Goal: Task Accomplishment & Management: Manage account settings

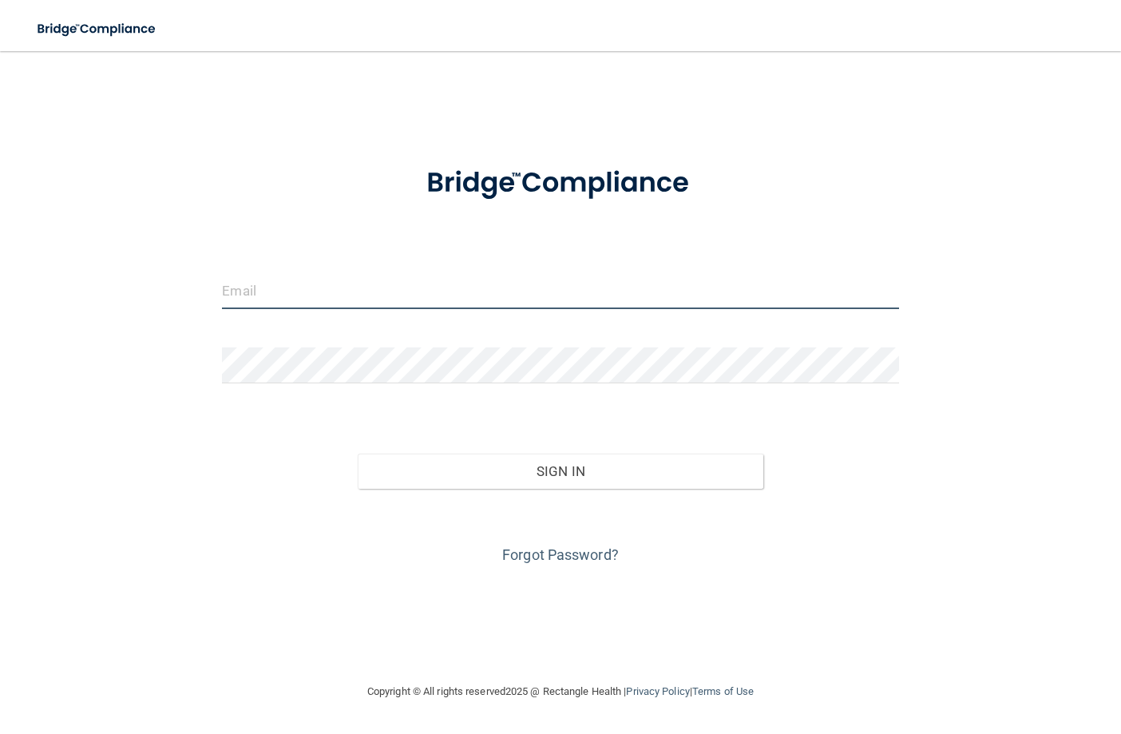
click at [391, 295] on input "email" at bounding box center [560, 291] width 676 height 36
type input "[PERSON_NAME][EMAIL_ADDRESS][DOMAIN_NAME]"
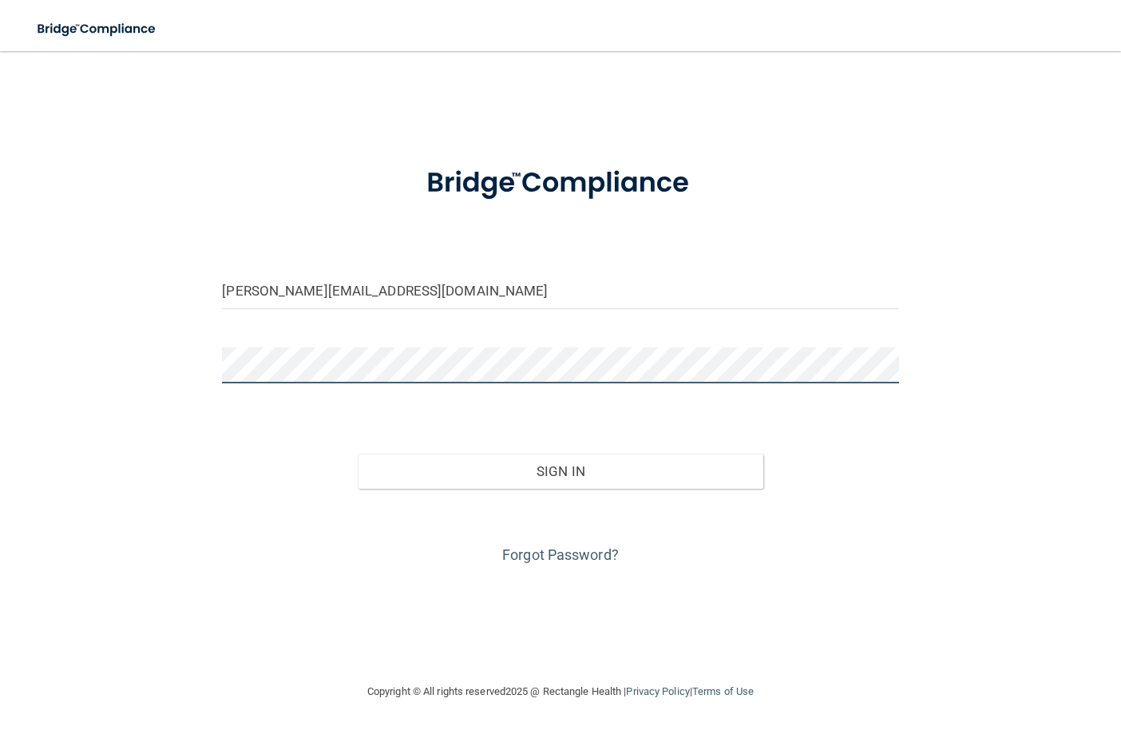
click at [358, 454] on button "Sign In" at bounding box center [561, 471] width 406 height 35
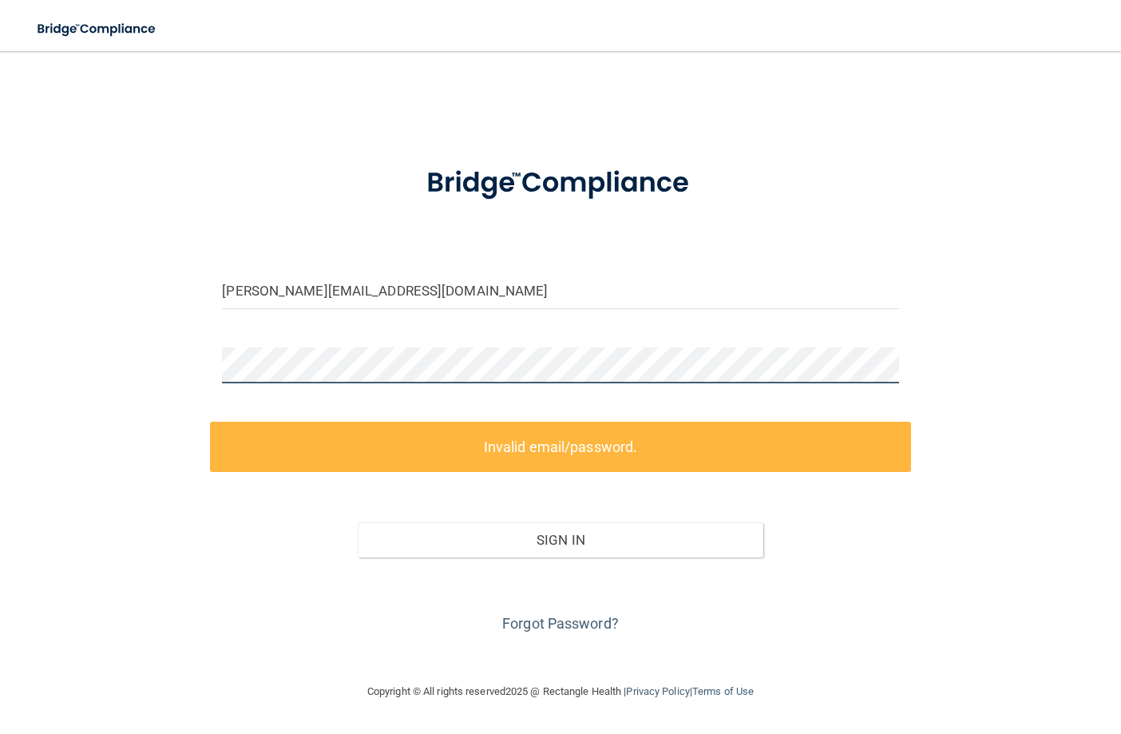
click at [17, 333] on main "[PERSON_NAME][EMAIL_ADDRESS][DOMAIN_NAME] Invalid email/password. You don't hav…" at bounding box center [560, 392] width 1121 height 683
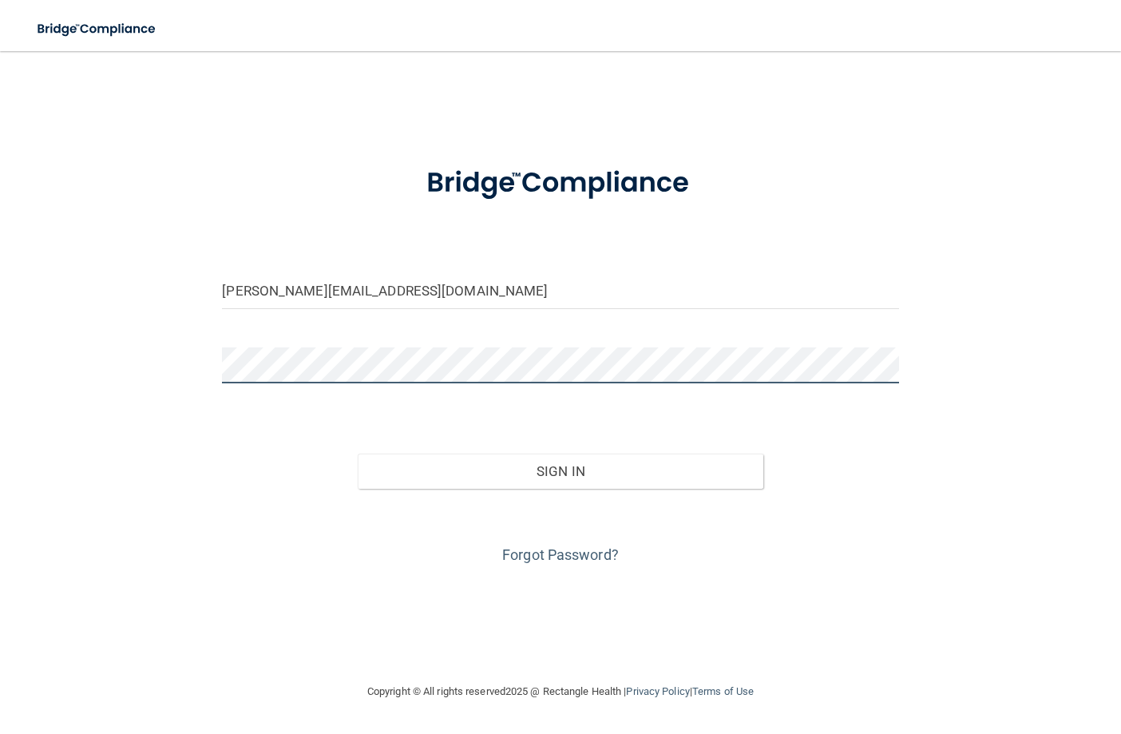
click at [358, 454] on button "Sign In" at bounding box center [561, 471] width 406 height 35
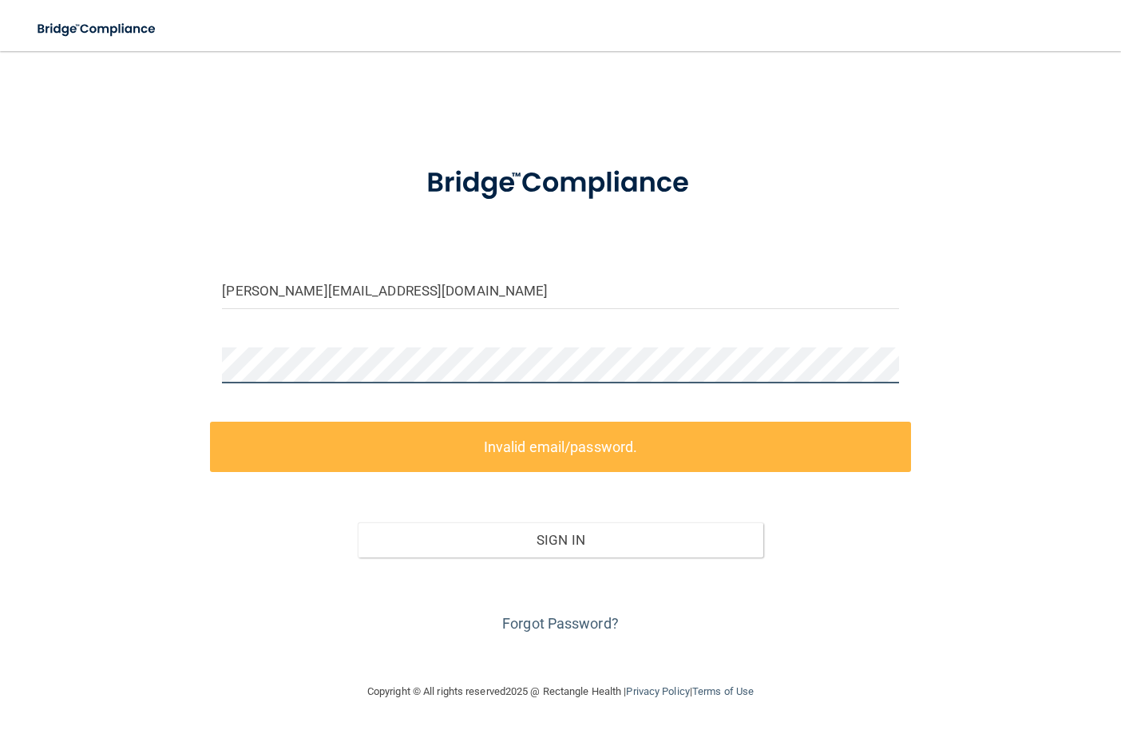
click at [34, 353] on div "[PERSON_NAME][EMAIL_ADDRESS][DOMAIN_NAME] Invalid email/password. You don't hav…" at bounding box center [560, 366] width 1057 height 599
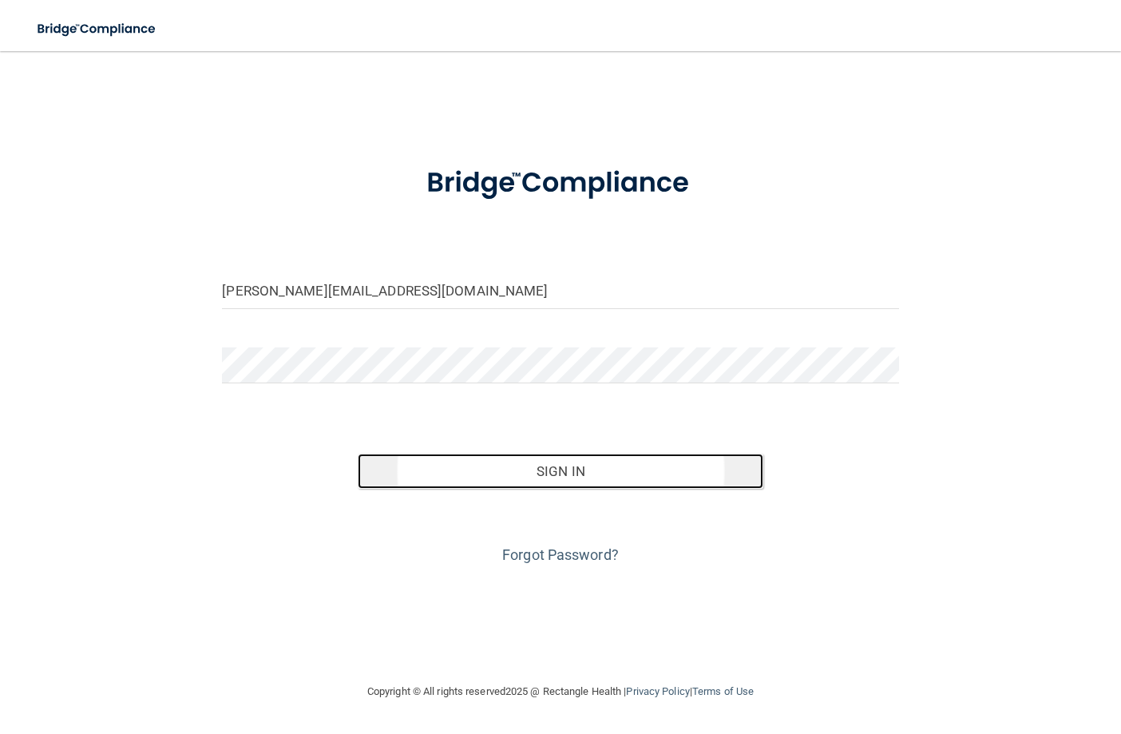
click at [559, 478] on button "Sign In" at bounding box center [561, 471] width 406 height 35
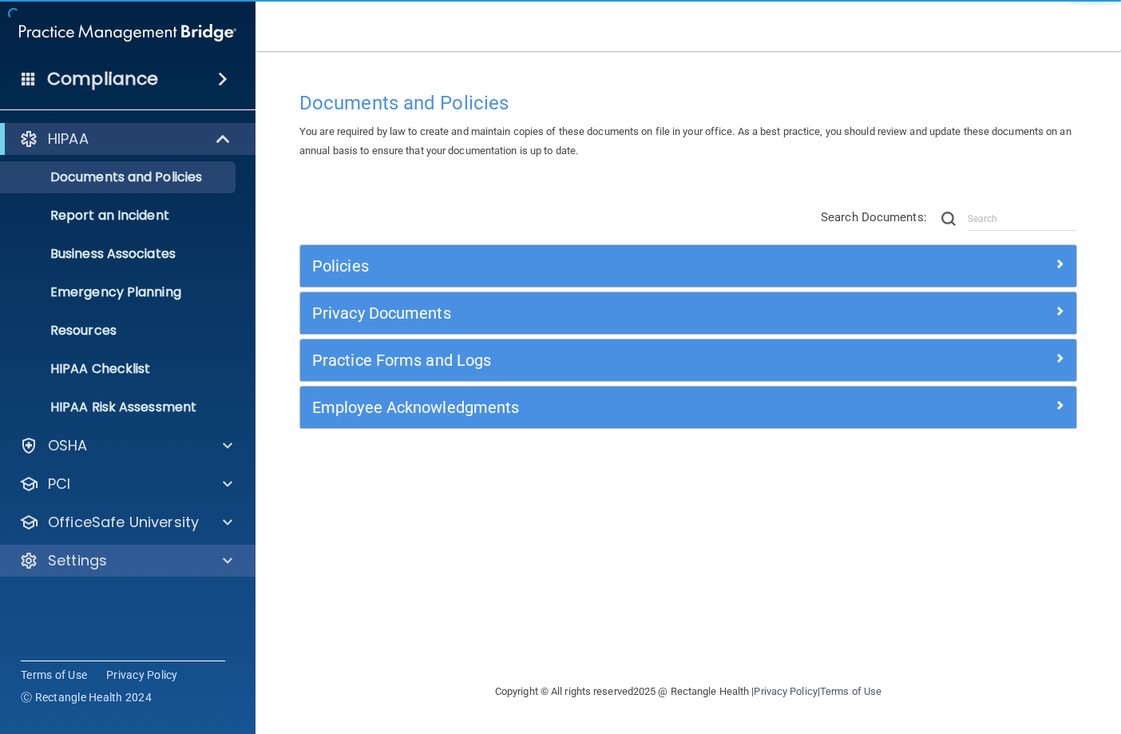
click at [92, 550] on div "Settings" at bounding box center [128, 561] width 256 height 32
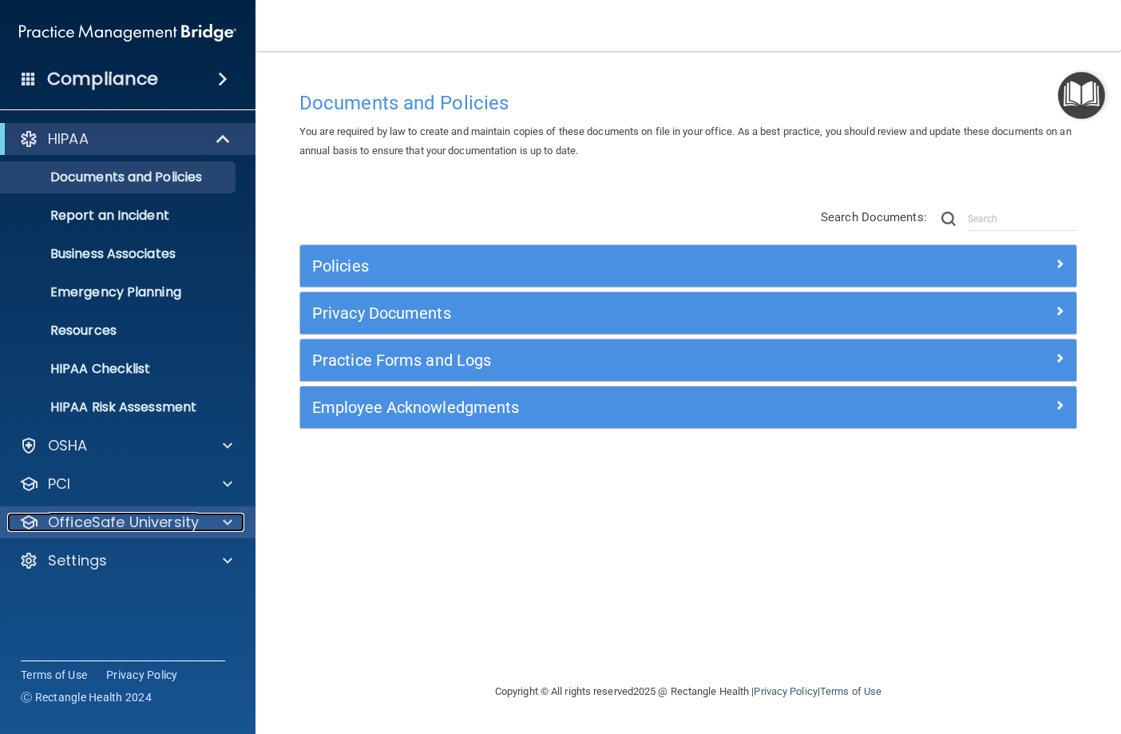
click at [120, 528] on p "OfficeSafe University" at bounding box center [123, 522] width 151 height 19
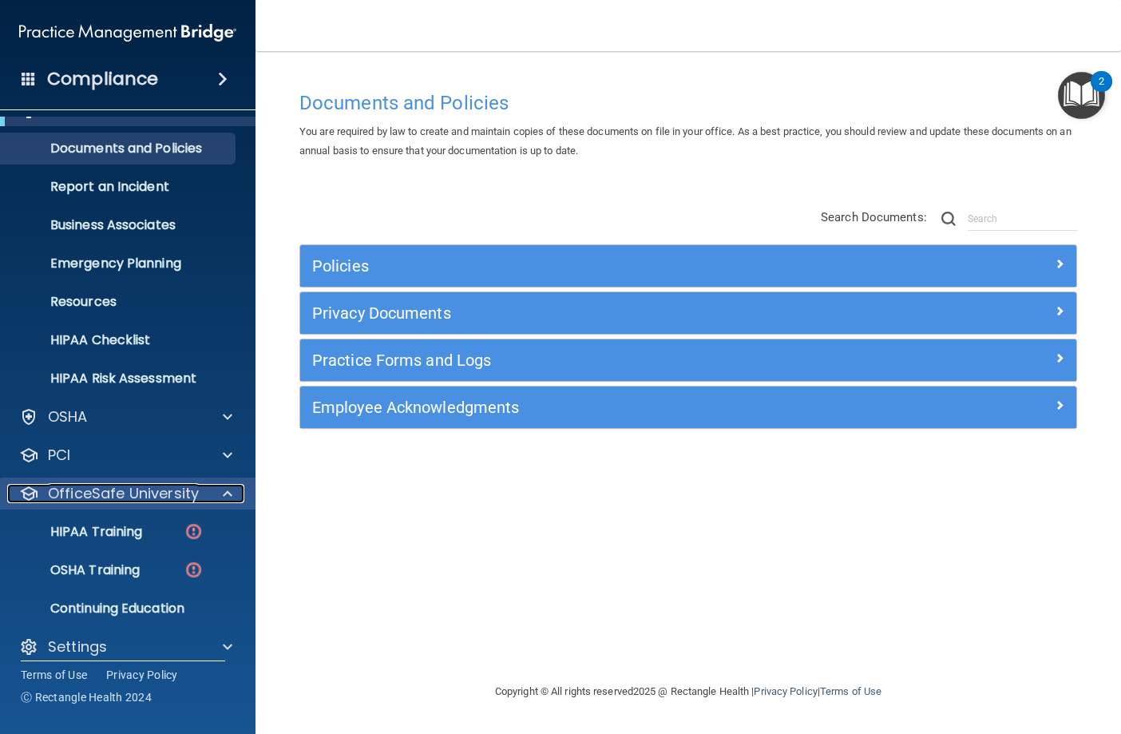
scroll to position [44, 0]
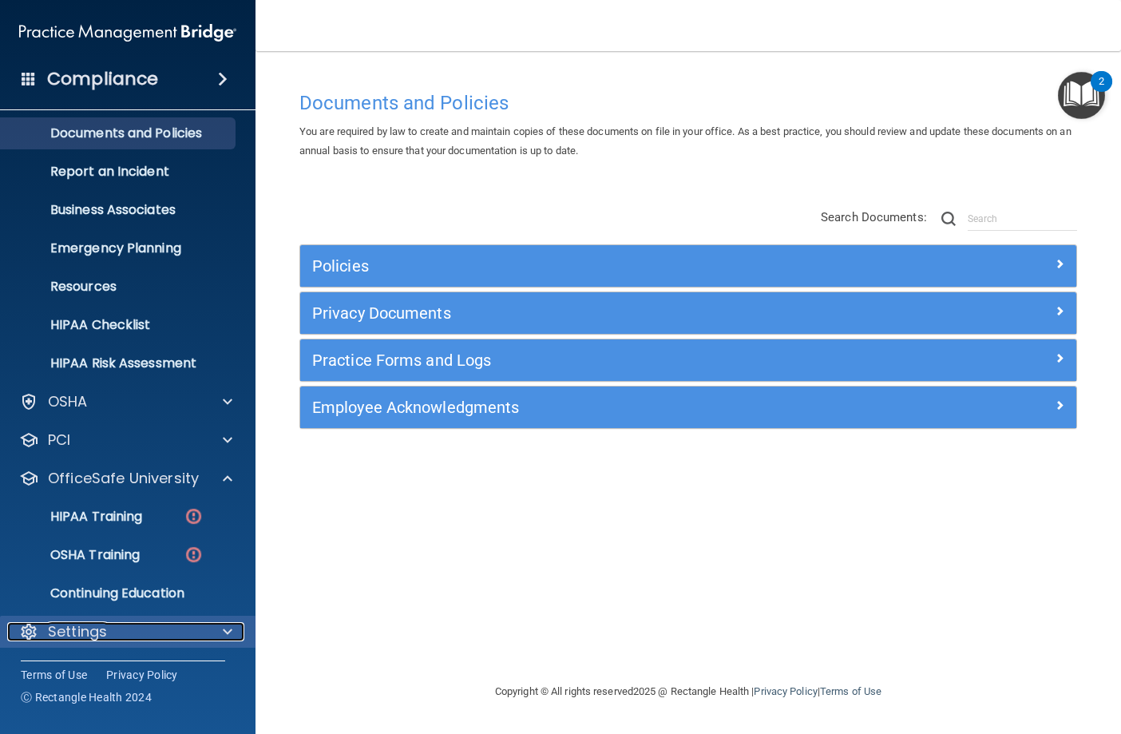
click at [107, 631] on div "Settings" at bounding box center [106, 631] width 198 height 19
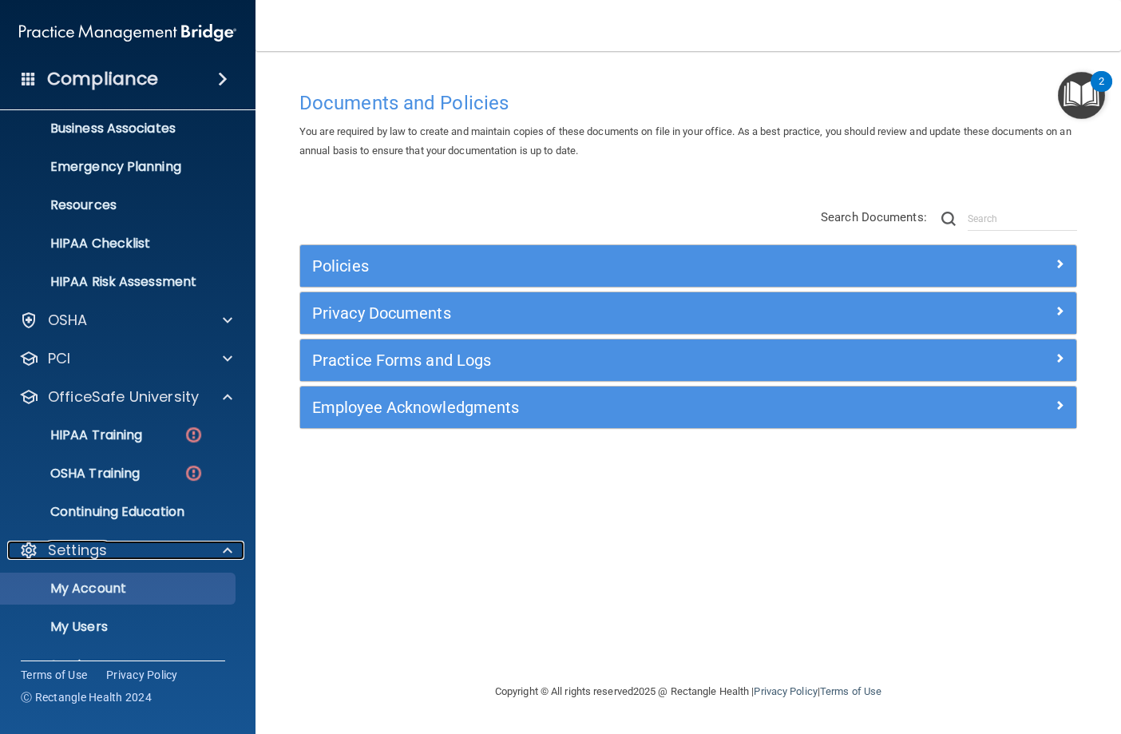
scroll to position [197, 0]
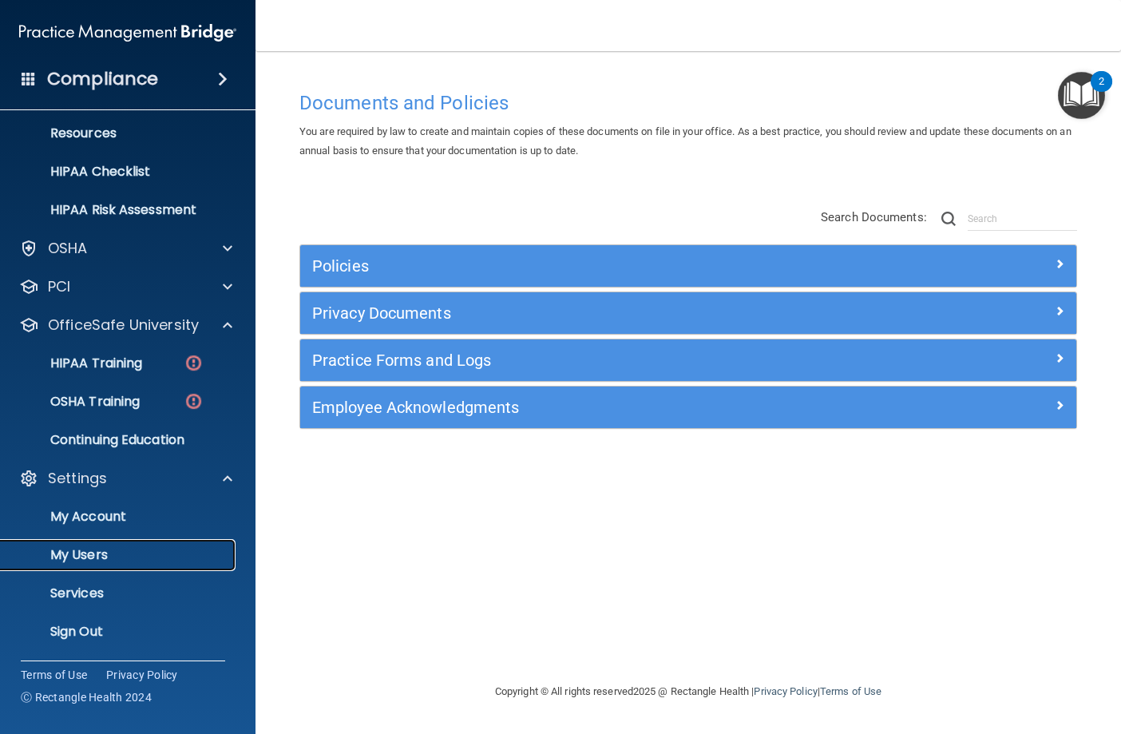
click at [87, 549] on p "My Users" at bounding box center [119, 555] width 218 height 16
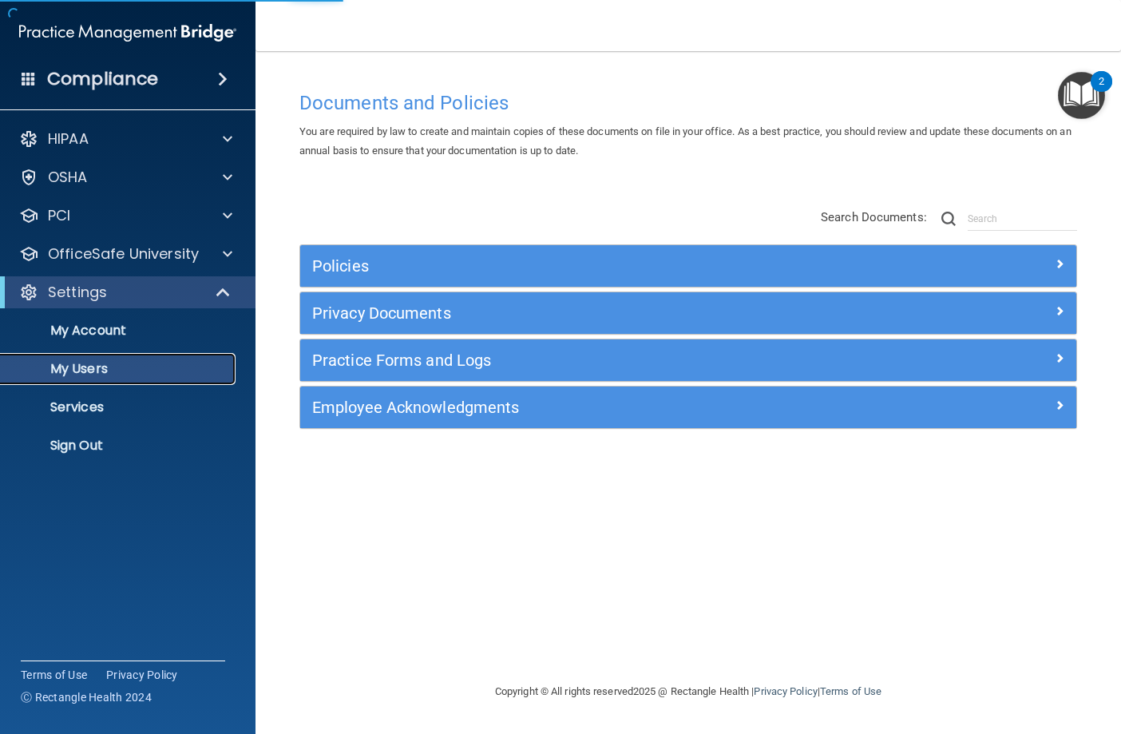
select select "20"
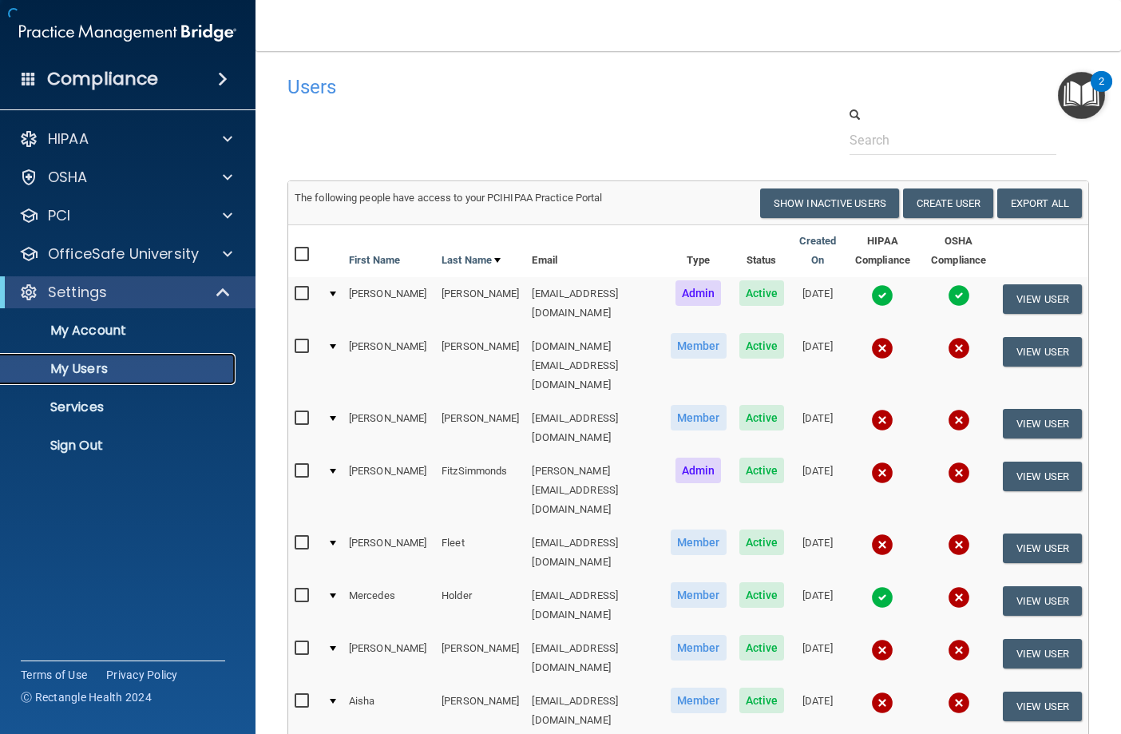
click at [188, 364] on p "My Users" at bounding box center [119, 369] width 218 height 16
click at [295, 537] on input "checkbox" at bounding box center [304, 543] width 18 height 13
checkbox input "true"
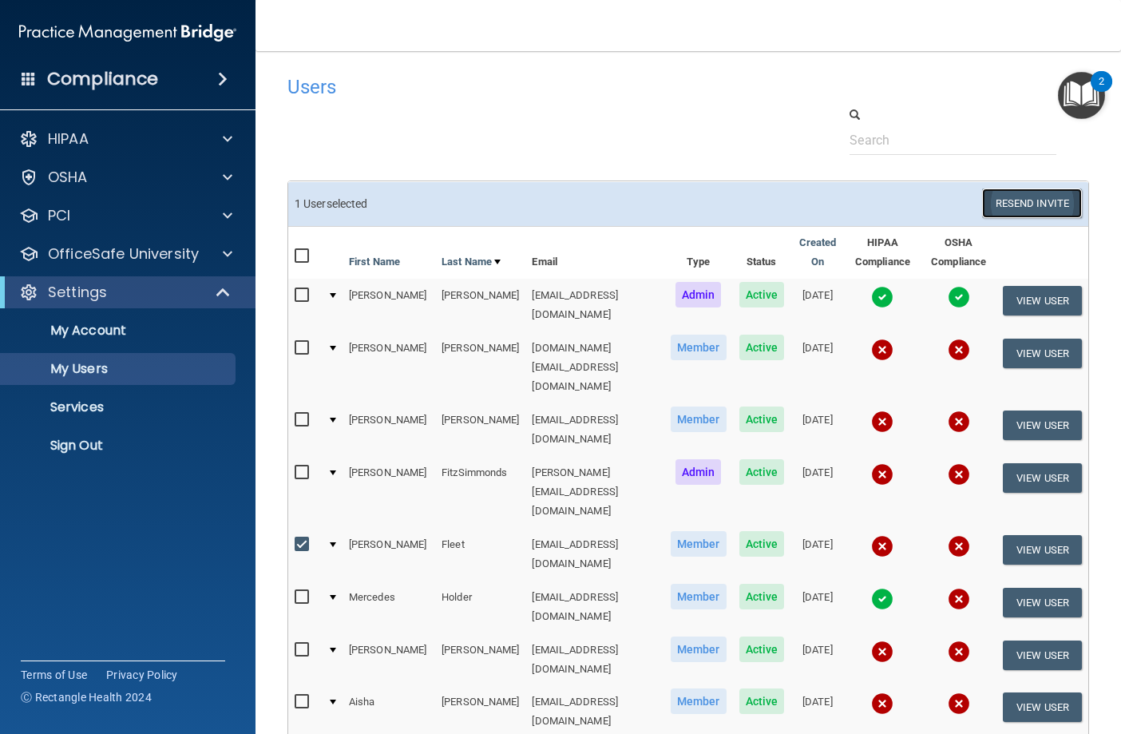
click at [1048, 199] on button "Resend Invite" at bounding box center [1032, 203] width 100 height 30
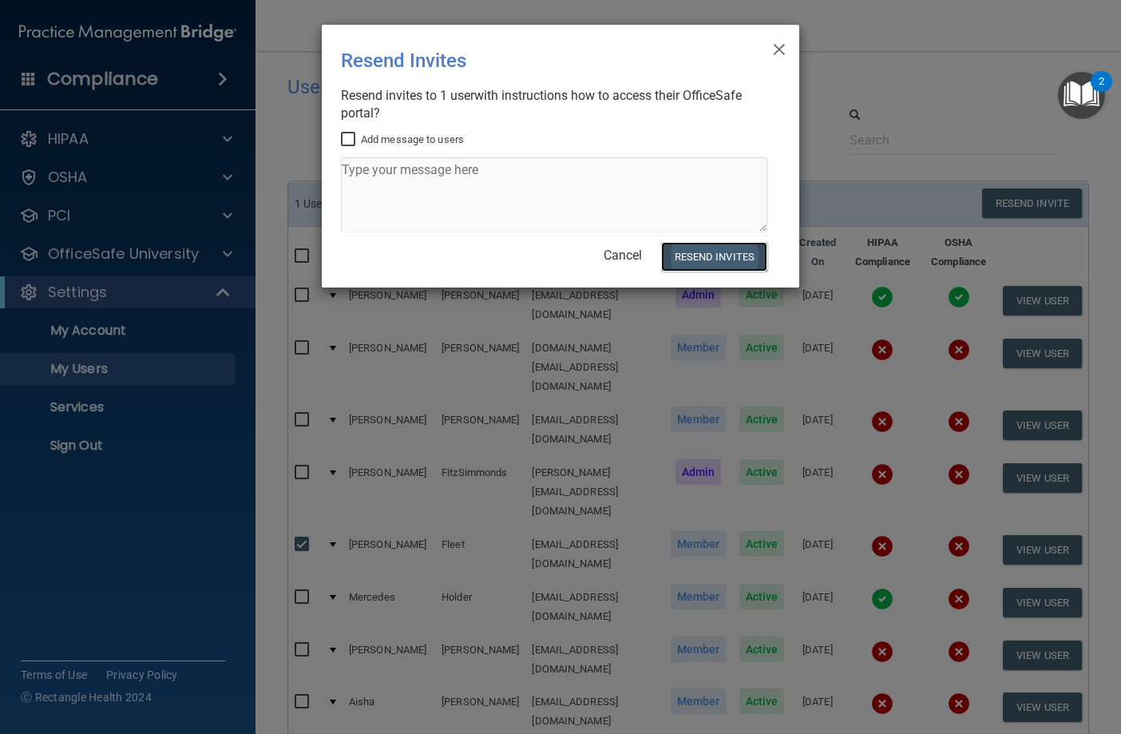
click at [731, 252] on button "Resend Invites" at bounding box center [714, 257] width 106 height 30
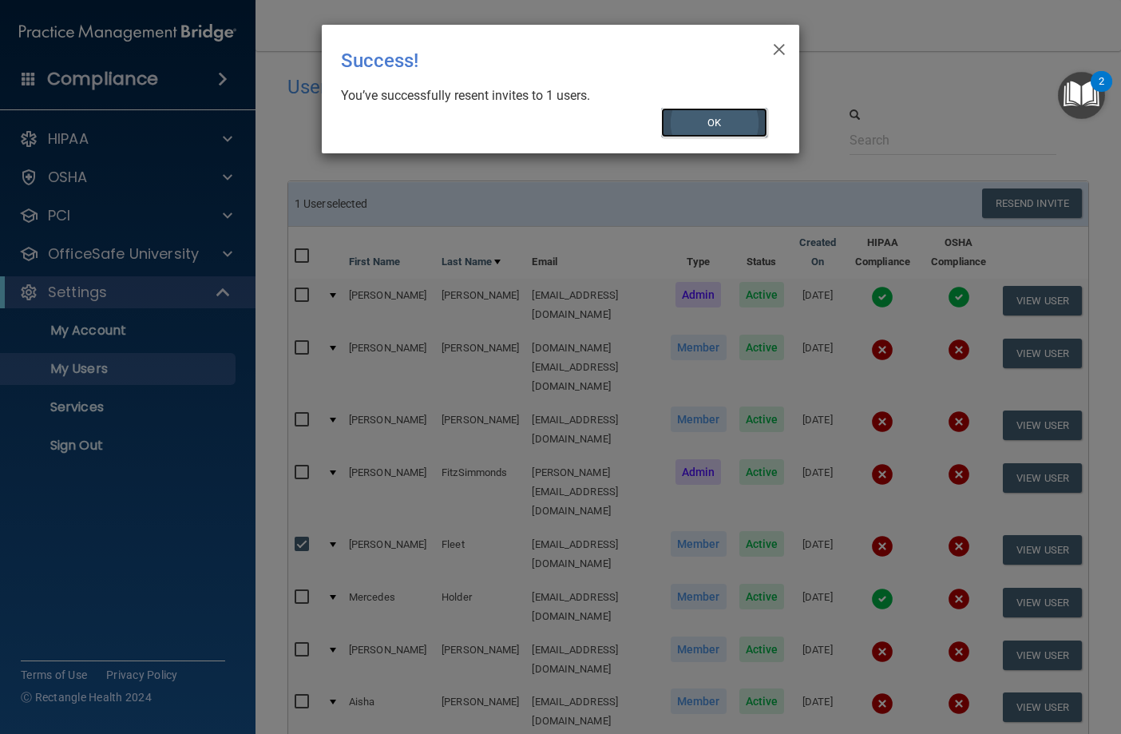
click at [692, 125] on button "OK" at bounding box center [714, 123] width 107 height 30
